Goal: Information Seeking & Learning: Find specific fact

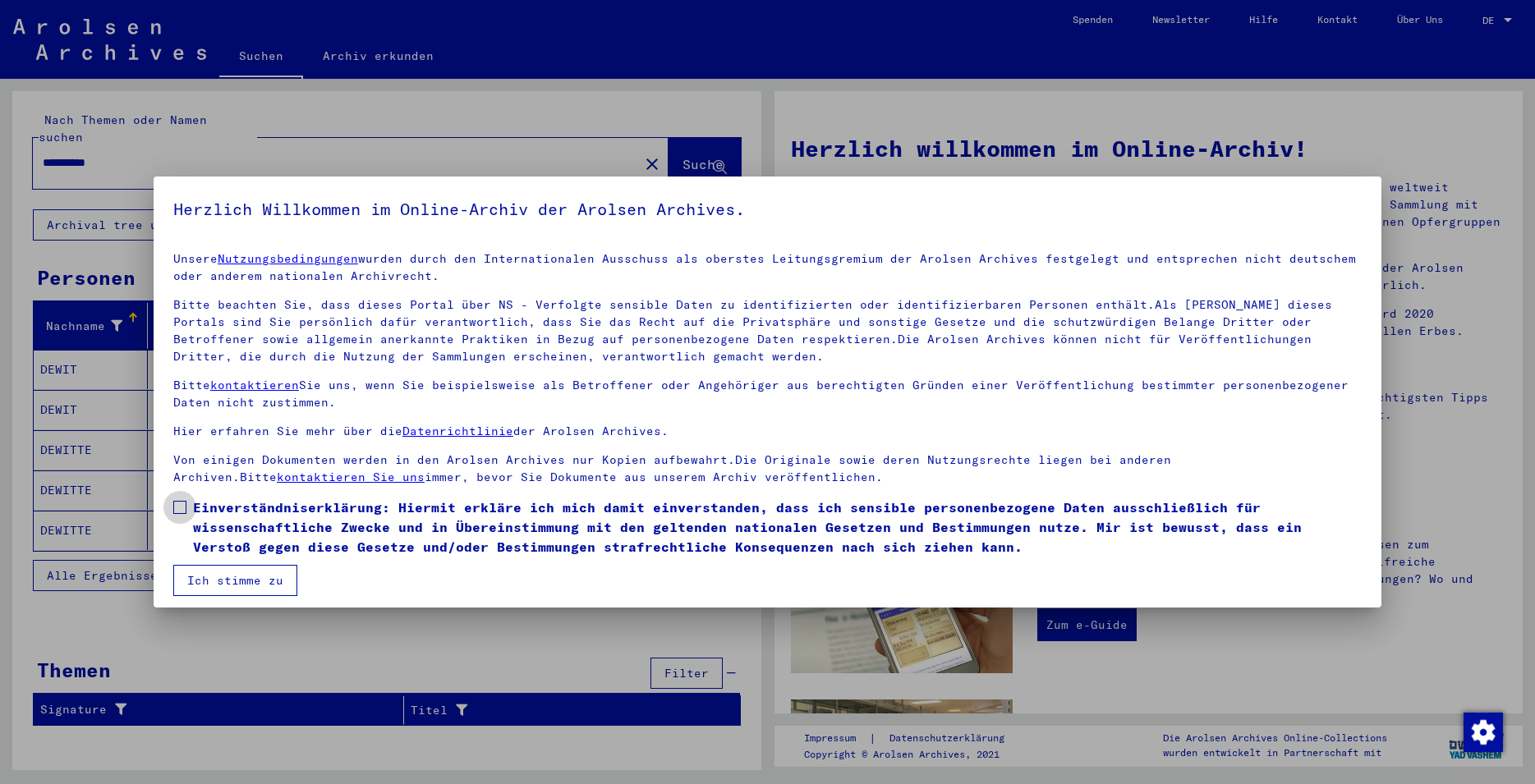
click at [175, 510] on span at bounding box center [179, 507] width 13 height 13
click at [231, 571] on button "Ich stimme zu" at bounding box center [235, 580] width 124 height 31
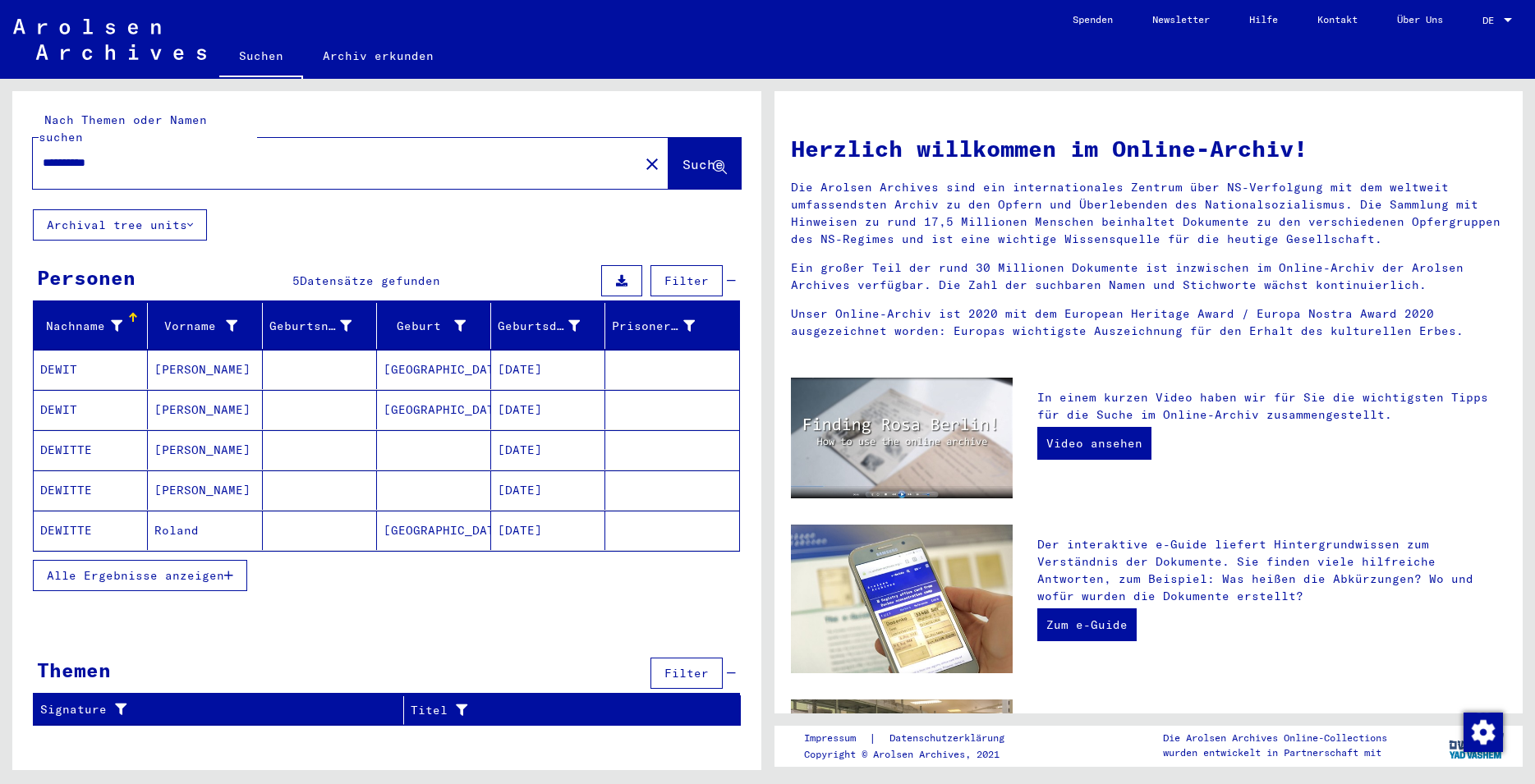
click at [539, 395] on mat-cell "[DATE]" at bounding box center [548, 409] width 115 height 40
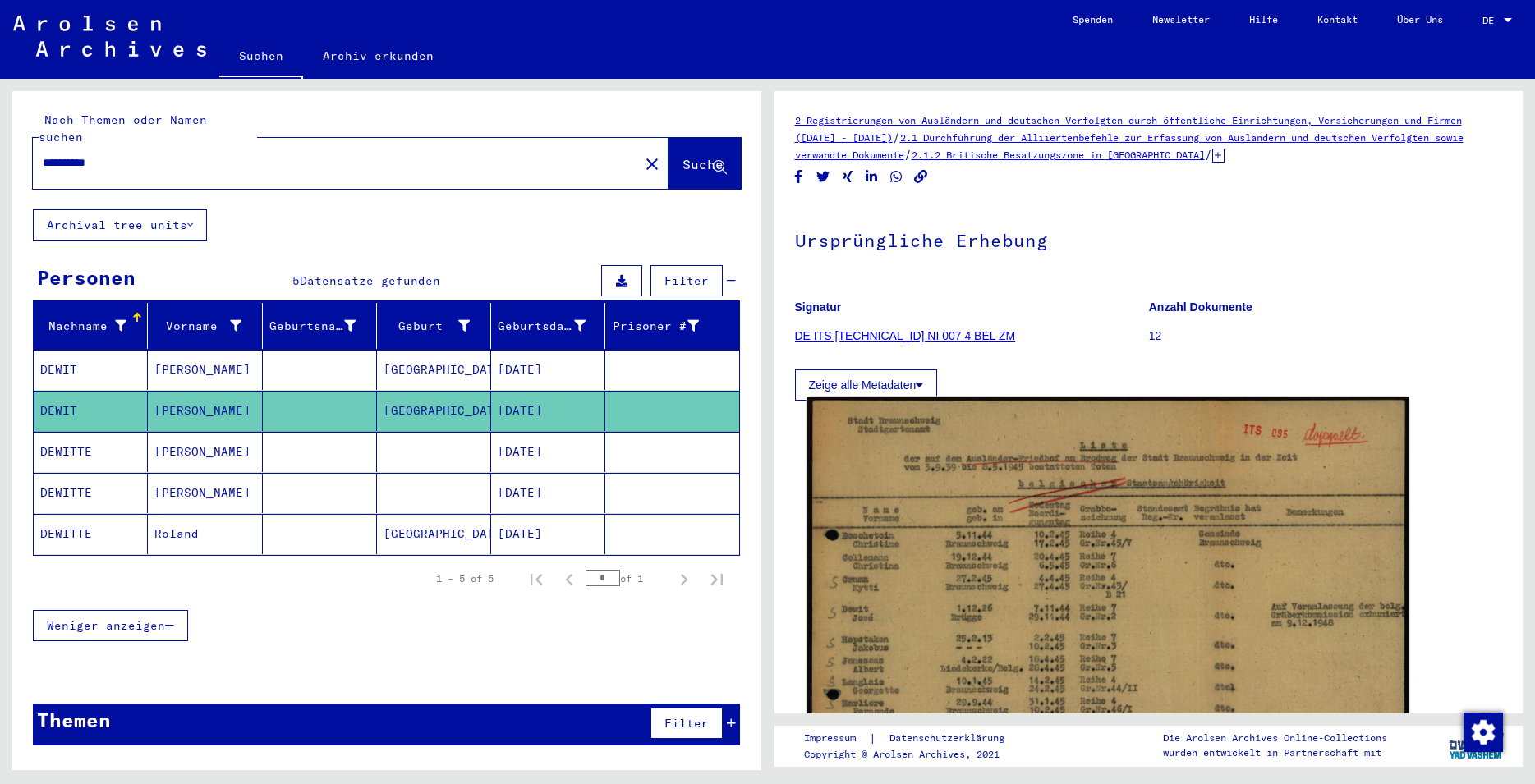
click at [1023, 553] on img at bounding box center [1106, 609] width 601 height 423
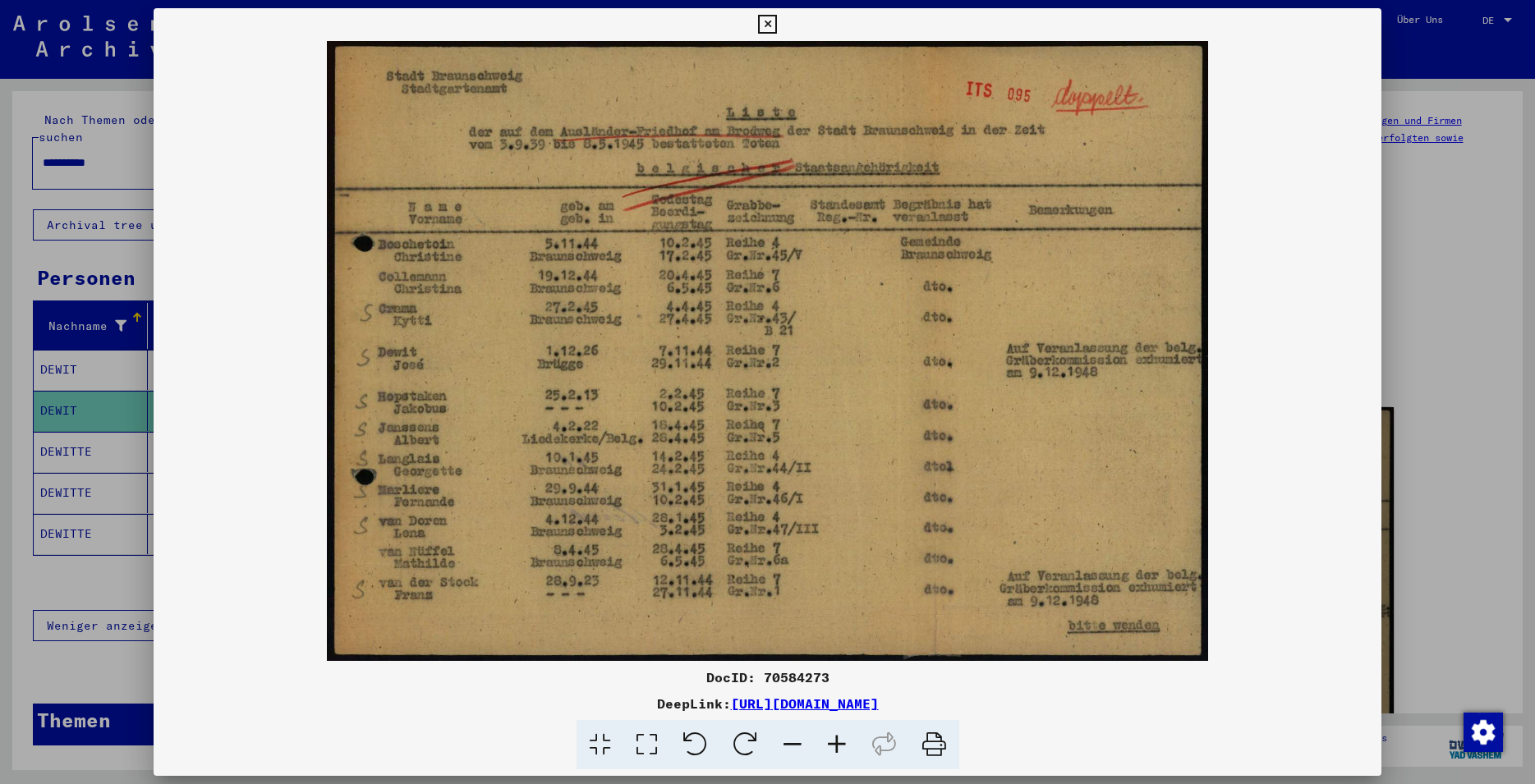
click at [648, 746] on icon at bounding box center [647, 745] width 47 height 50
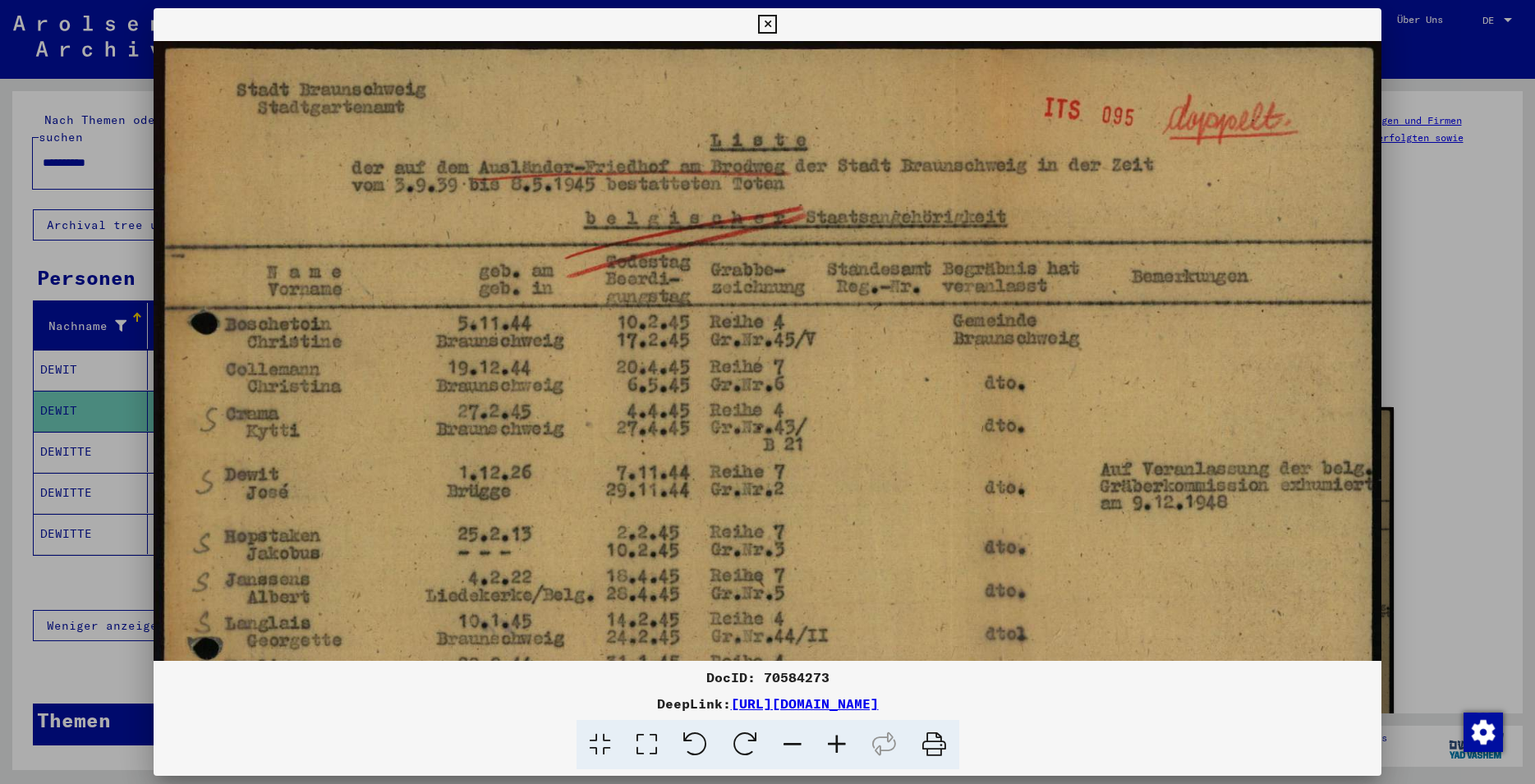
click at [777, 26] on icon at bounding box center [768, 25] width 19 height 20
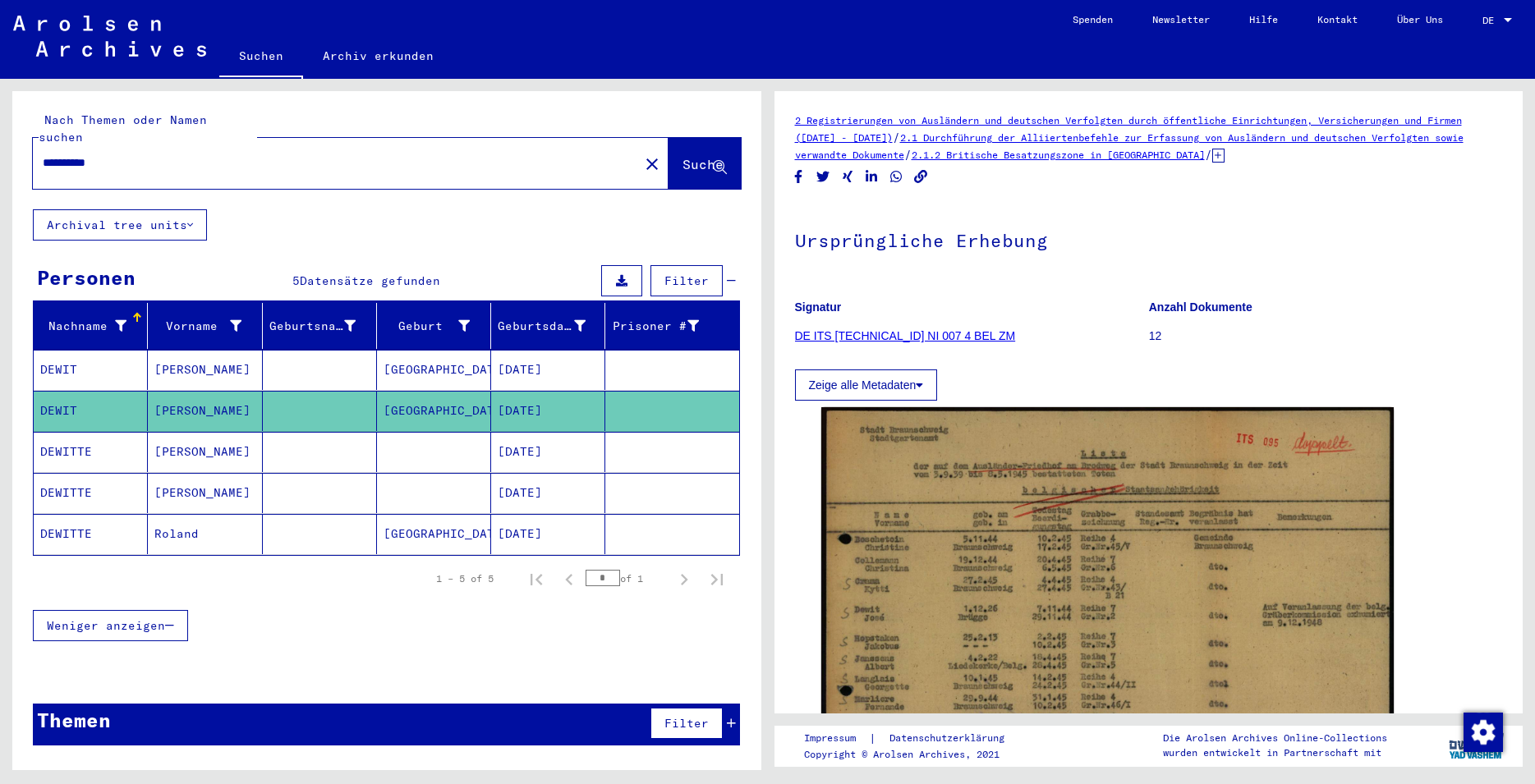
click at [528, 350] on mat-cell "[DATE]" at bounding box center [548, 370] width 115 height 40
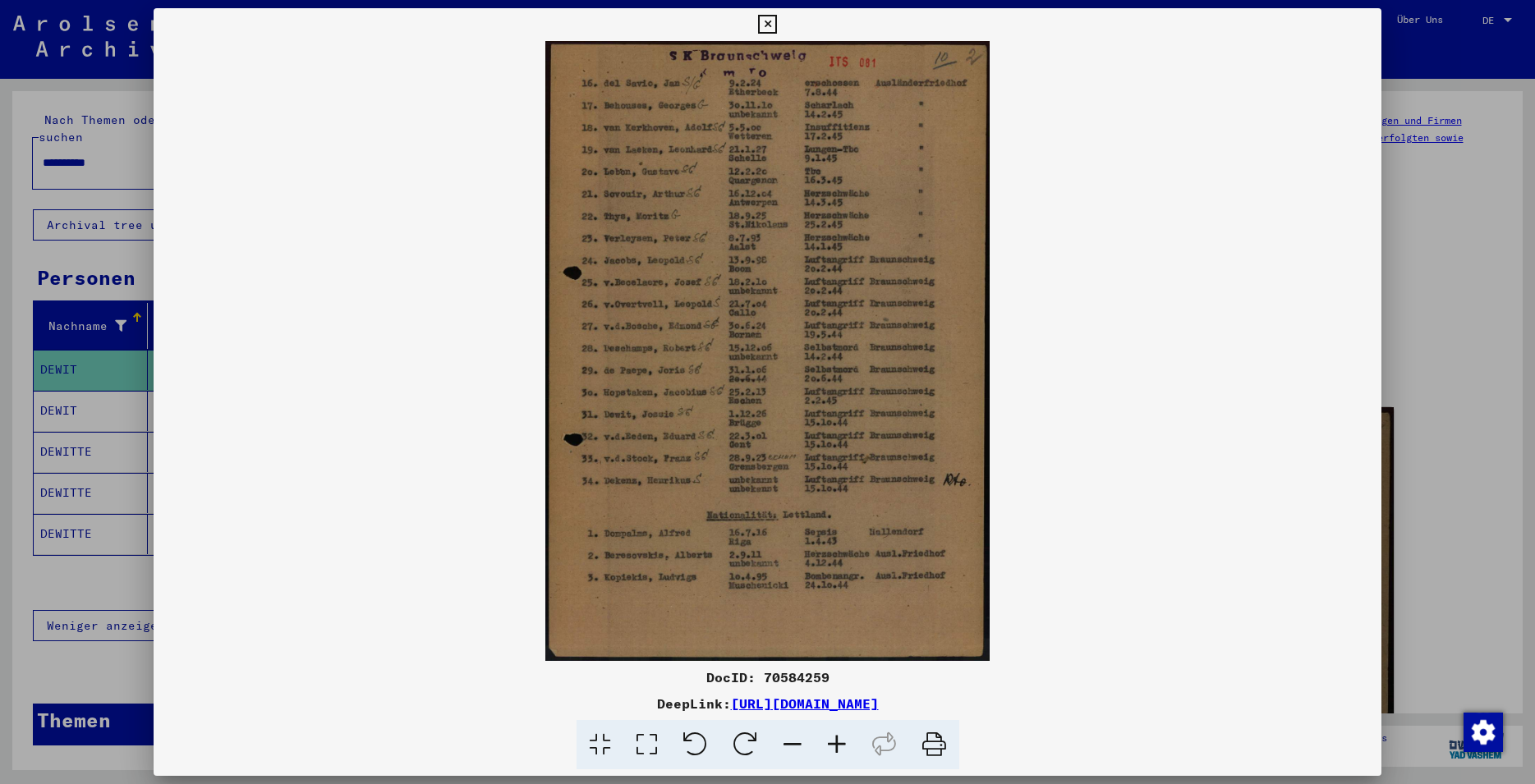
click at [649, 744] on icon at bounding box center [647, 745] width 47 height 50
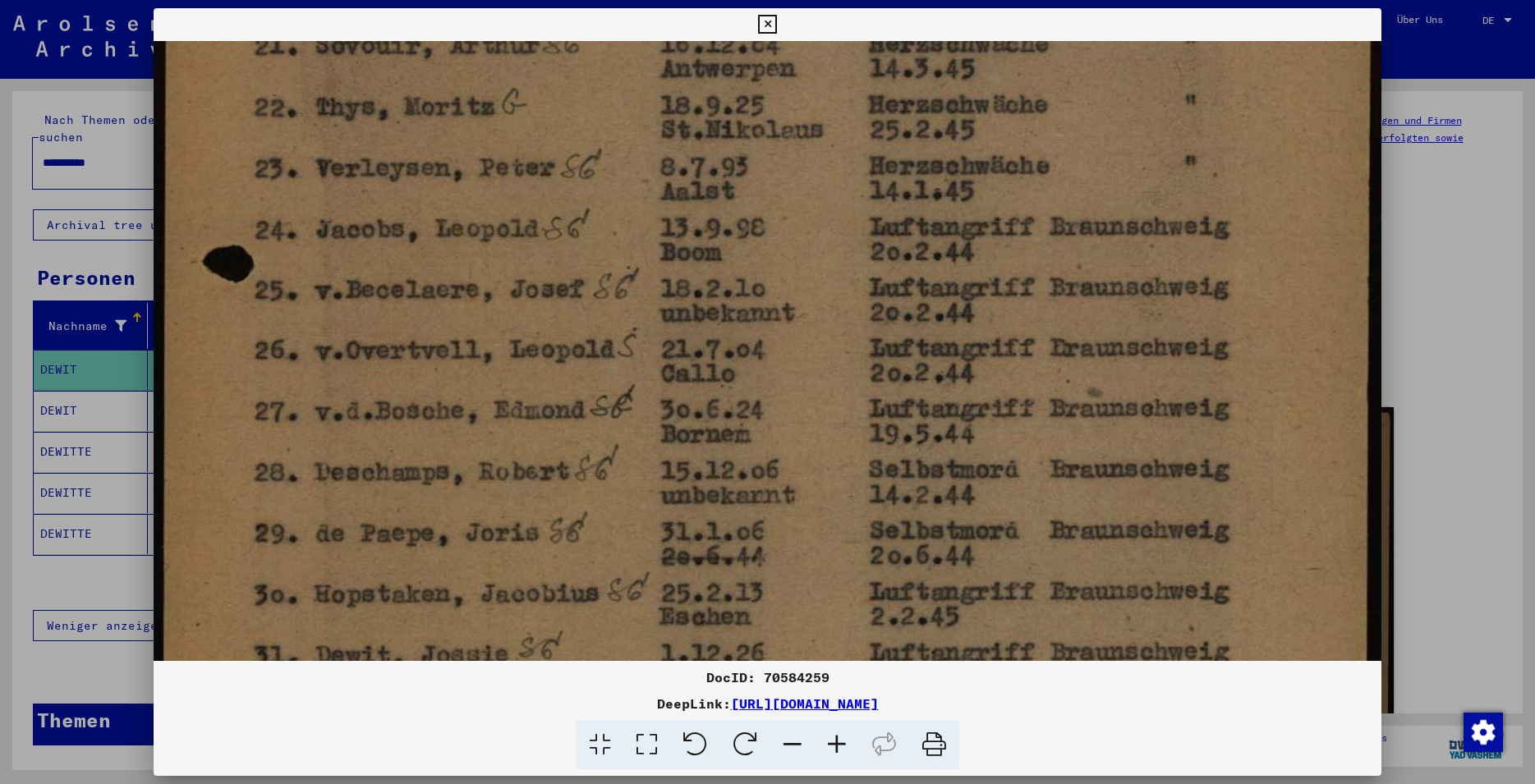
drag, startPoint x: 748, startPoint y: 554, endPoint x: 766, endPoint y: 136, distance: 418.4
click at [766, 136] on img at bounding box center [768, 480] width 1228 height 1715
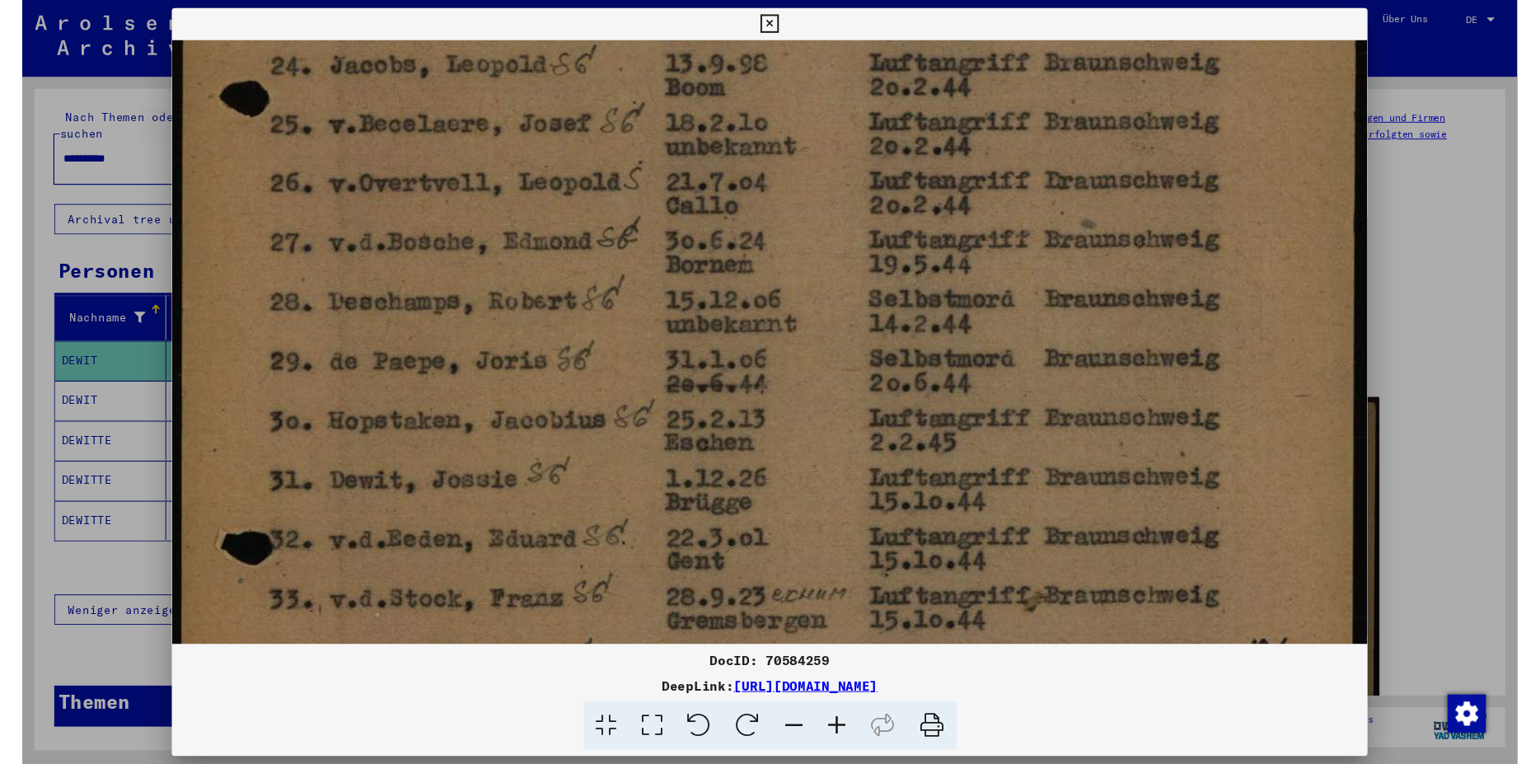
scroll to position [585, 0]
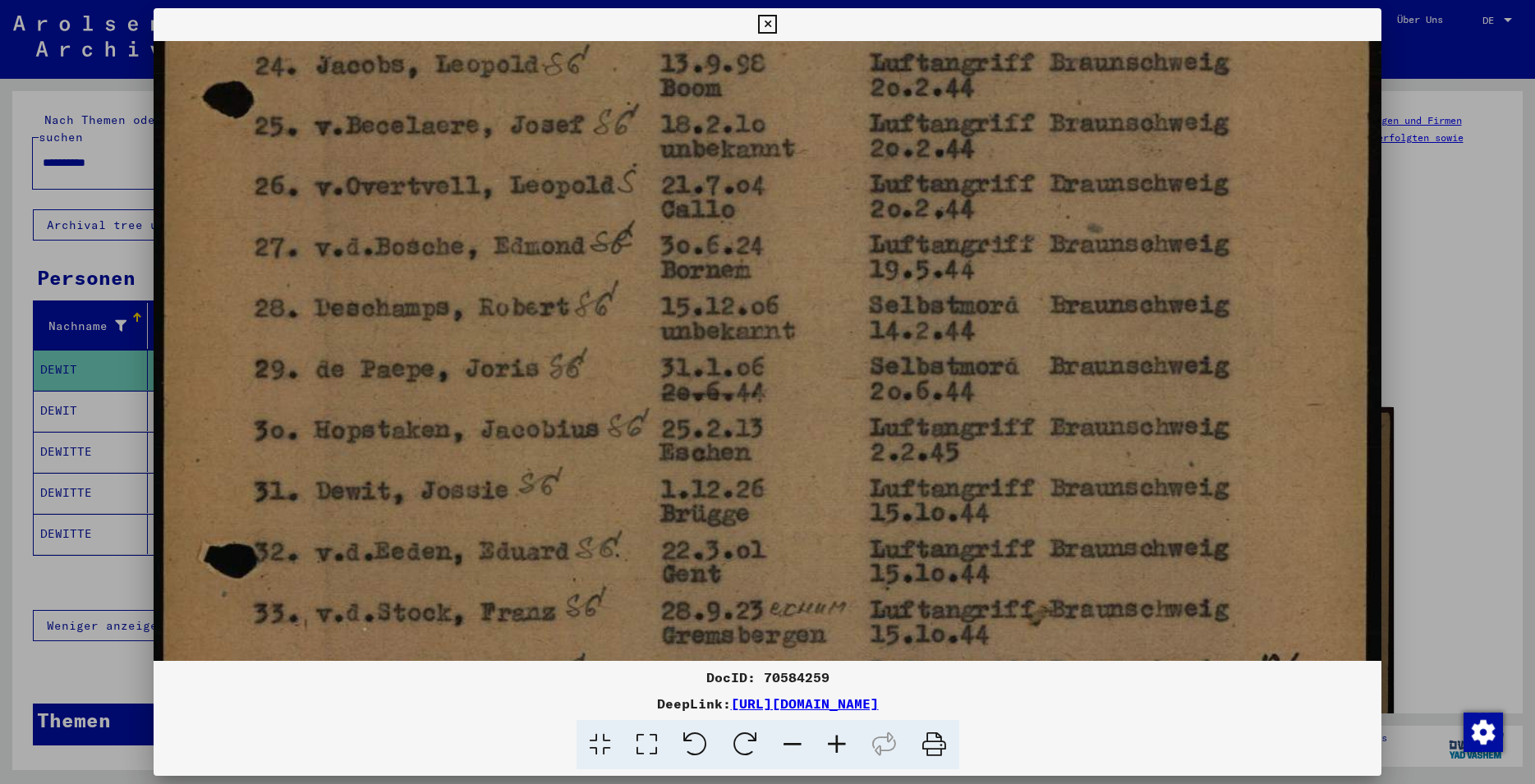
drag, startPoint x: 767, startPoint y: 204, endPoint x: 756, endPoint y: 40, distance: 164.4
click at [756, 40] on div "DocID: 70584259 DeepLink: [URL][DOMAIN_NAME]" at bounding box center [768, 389] width 1228 height 762
click at [777, 25] on icon at bounding box center [768, 25] width 19 height 20
